Goal: Information Seeking & Learning: Learn about a topic

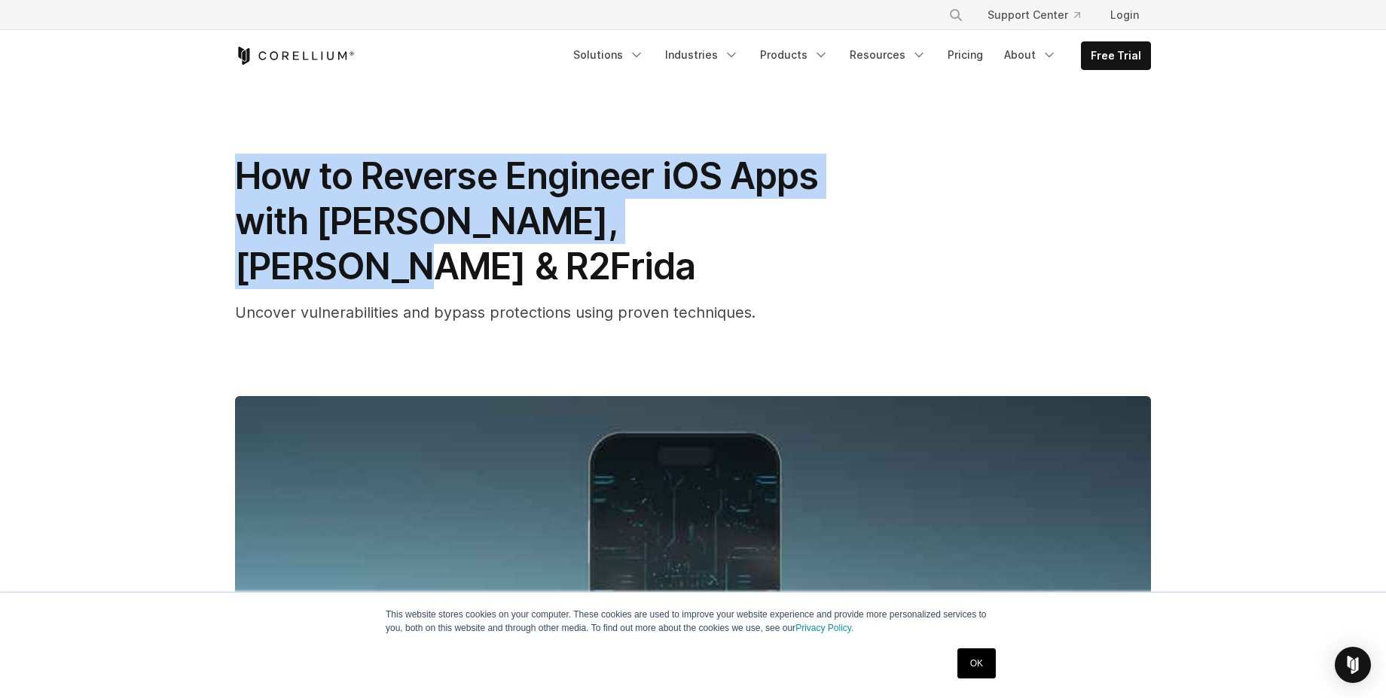
drag, startPoint x: 228, startPoint y: 182, endPoint x: 996, endPoint y: 233, distance: 769.4
click at [996, 233] on div "How to Reverse Engineer iOS Apps with [PERSON_NAME], [PERSON_NAME] & R2Frida Un…" at bounding box center [693, 532] width 964 height 903
click at [996, 233] on div "How to Reverse Engineer iOS Apps with [PERSON_NAME], [PERSON_NAME] & R2Frida Un…" at bounding box center [693, 239] width 916 height 170
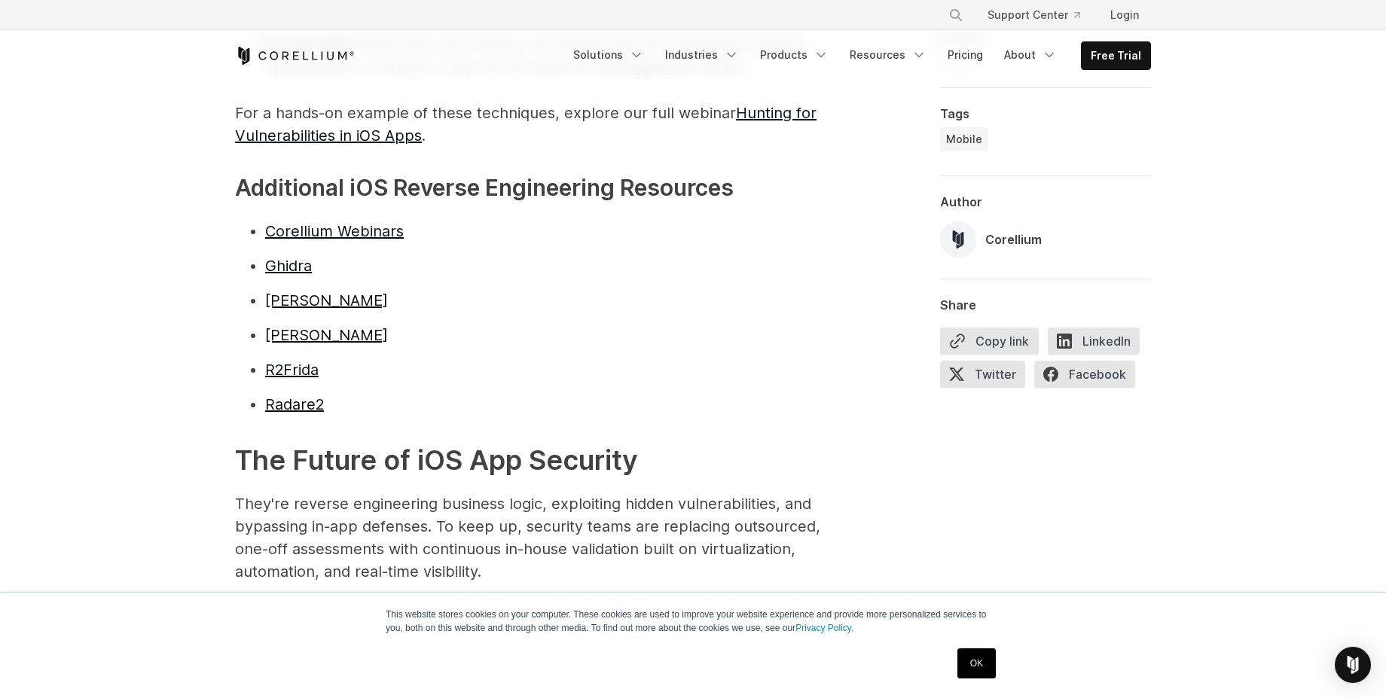
scroll to position [3374, 0]
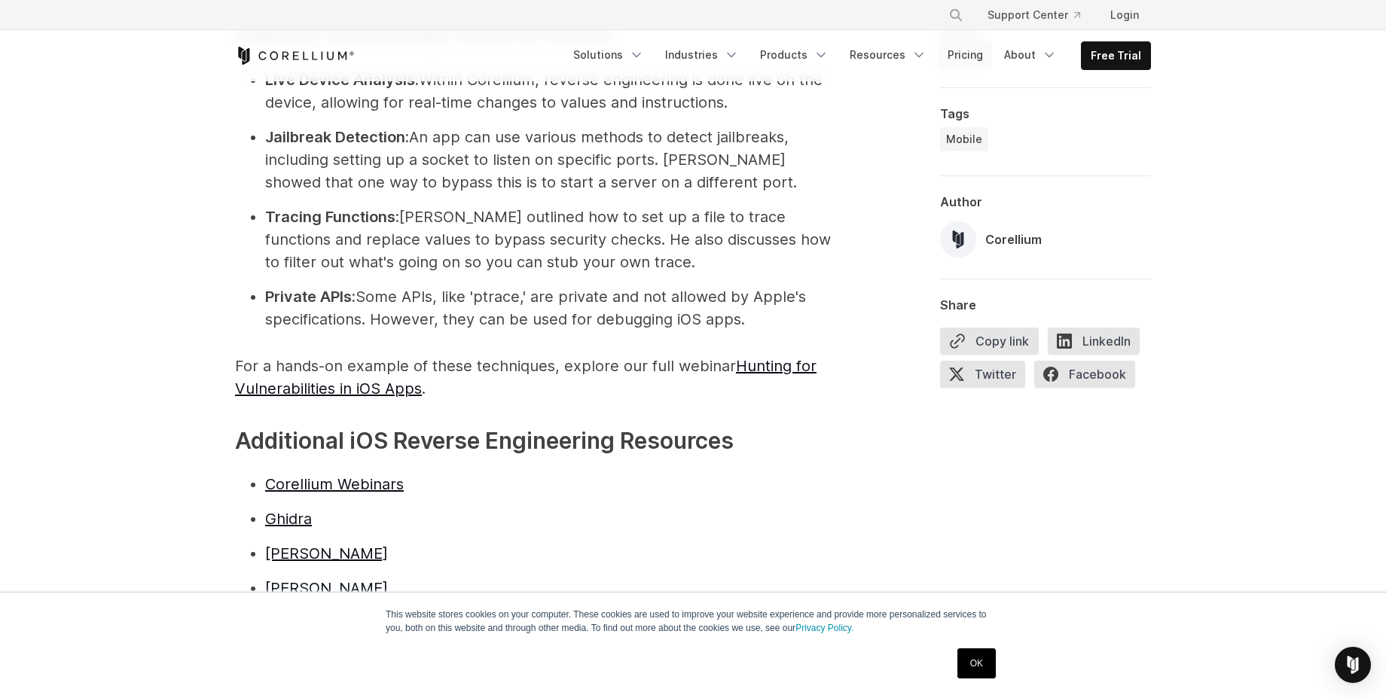
click at [956, 61] on link "Pricing" at bounding box center [965, 54] width 53 height 27
